Goal: Transaction & Acquisition: Purchase product/service

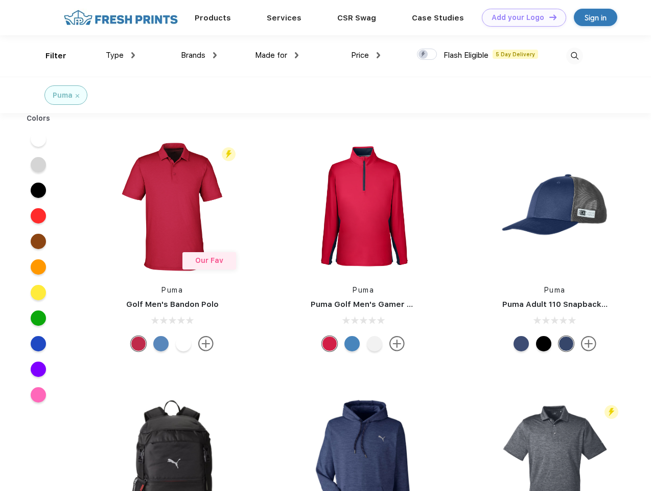
click at [520, 17] on link "Add your Logo Design Tool" at bounding box center [524, 18] width 84 height 18
click at [0, 0] on div "Design Tool" at bounding box center [0, 0] width 0 height 0
click at [549, 17] on link "Add your Logo Design Tool" at bounding box center [524, 18] width 84 height 18
click at [49, 56] on div "Filter" at bounding box center [55, 56] width 21 height 12
click at [121, 55] on span "Type" at bounding box center [115, 55] width 18 height 9
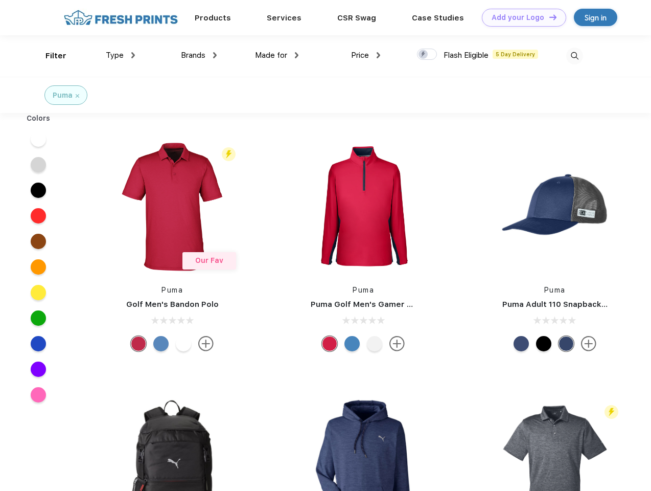
click at [199, 55] on span "Brands" at bounding box center [193, 55] width 25 height 9
click at [277, 55] on span "Made for" at bounding box center [271, 55] width 32 height 9
click at [366, 55] on span "Price" at bounding box center [360, 55] width 18 height 9
click at [427, 55] on div at bounding box center [427, 54] width 20 height 11
click at [424, 55] on input "checkbox" at bounding box center [420, 51] width 7 height 7
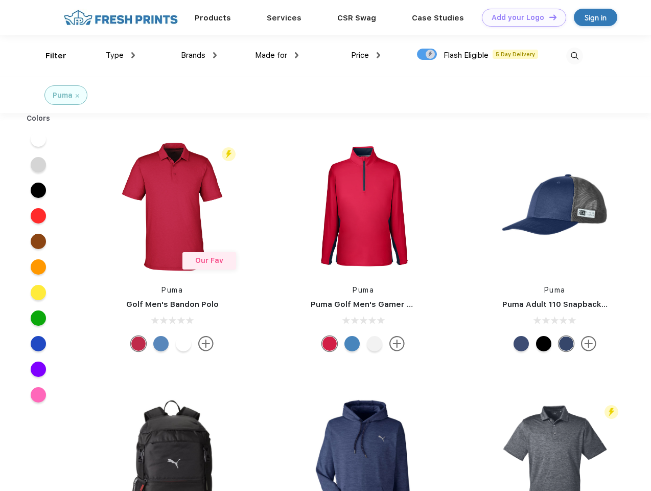
click at [575, 56] on img at bounding box center [574, 56] width 17 height 17
